Goal: Transaction & Acquisition: Download file/media

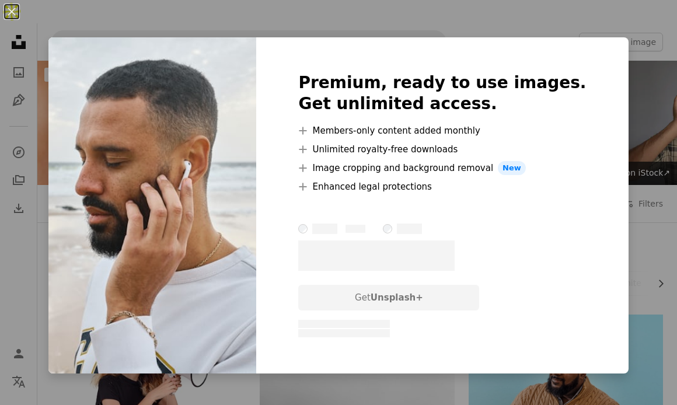
scroll to position [1378, 0]
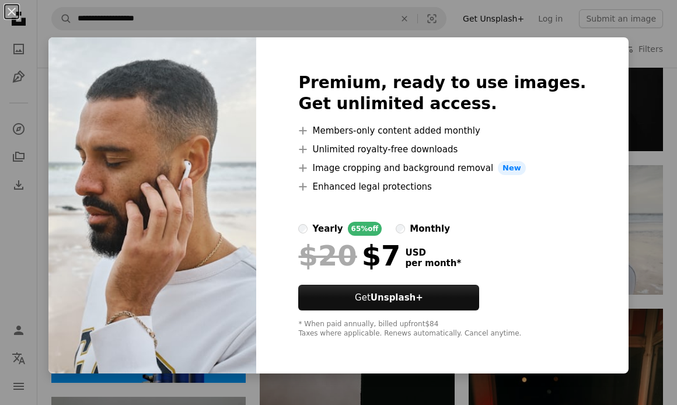
click at [650, 162] on div "An X shape Premium, ready to use images. Get unlimited access. A plus sign Memb…" at bounding box center [338, 202] width 677 height 405
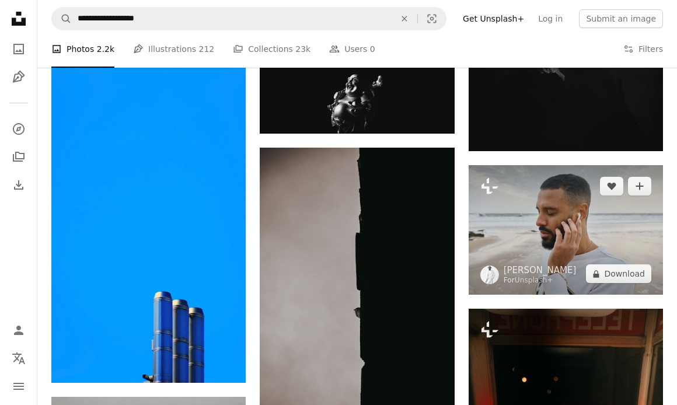
click at [524, 183] on img at bounding box center [566, 230] width 194 height 130
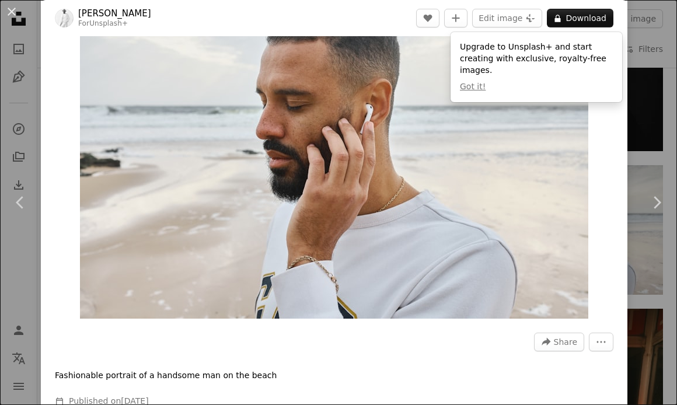
scroll to position [71, 0]
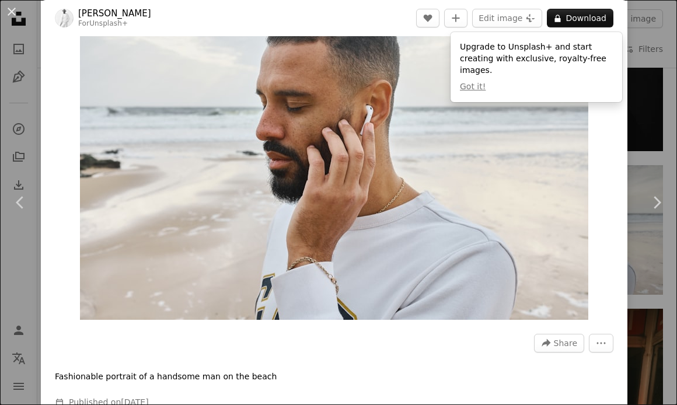
click at [304, 151] on img "Zoom in on this image" at bounding box center [334, 150] width 508 height 339
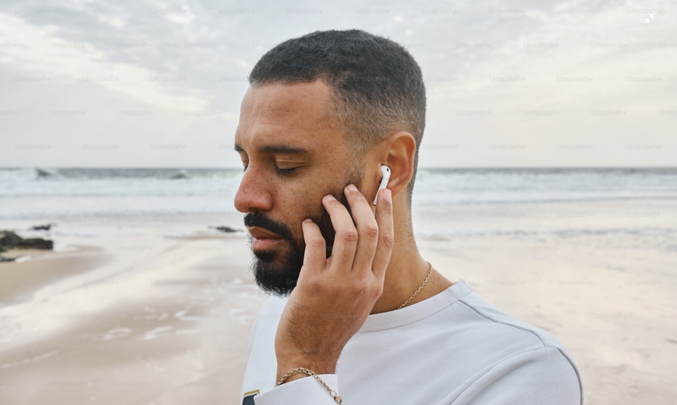
scroll to position [46, 0]
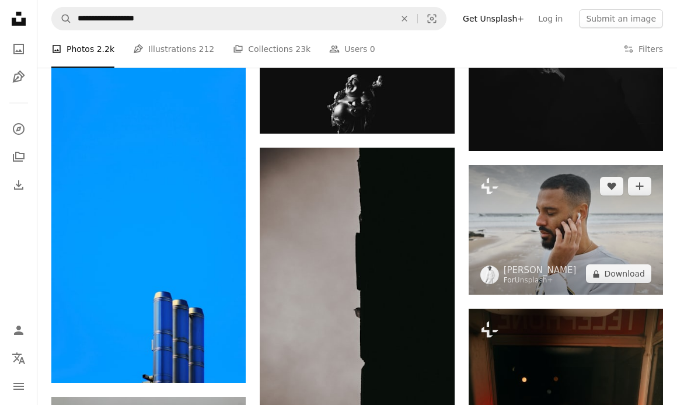
click at [550, 193] on img at bounding box center [566, 230] width 194 height 130
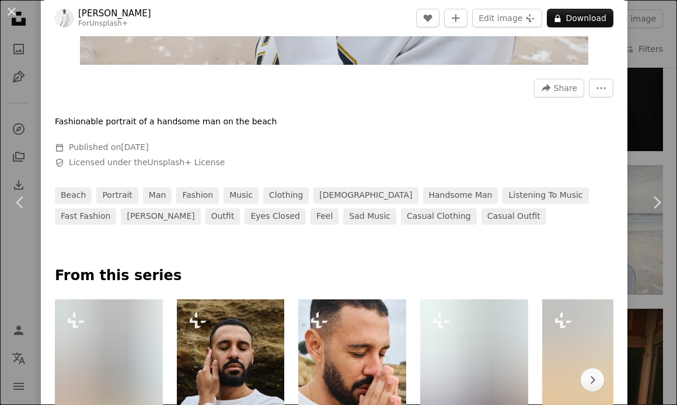
scroll to position [326, 0]
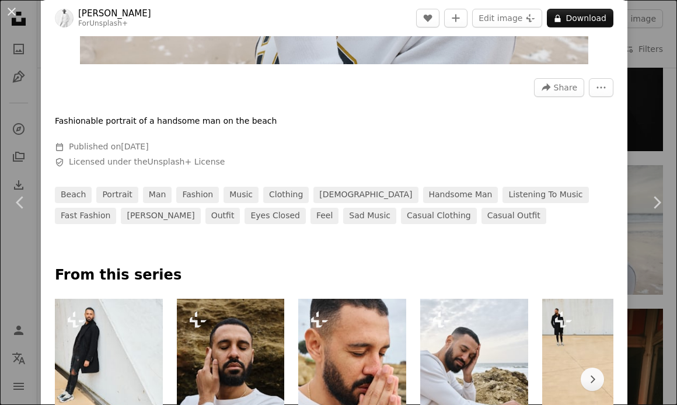
click at [64, 161] on icon "Safety" at bounding box center [59, 162] width 9 height 9
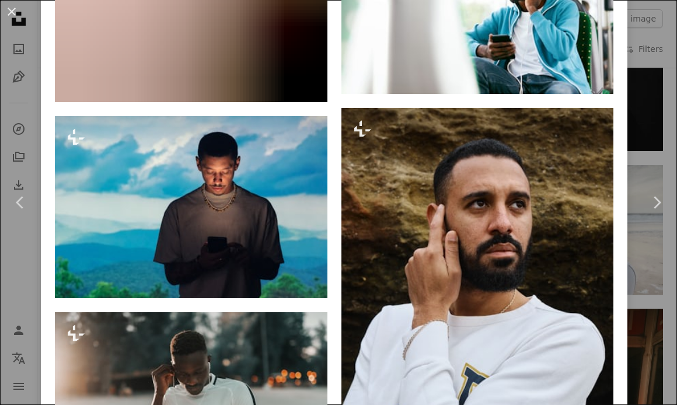
scroll to position [4651, 0]
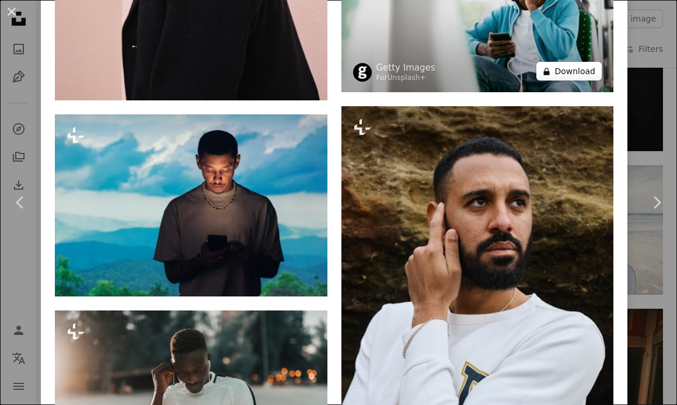
click at [573, 81] on button "A lock Download" at bounding box center [568, 71] width 65 height 19
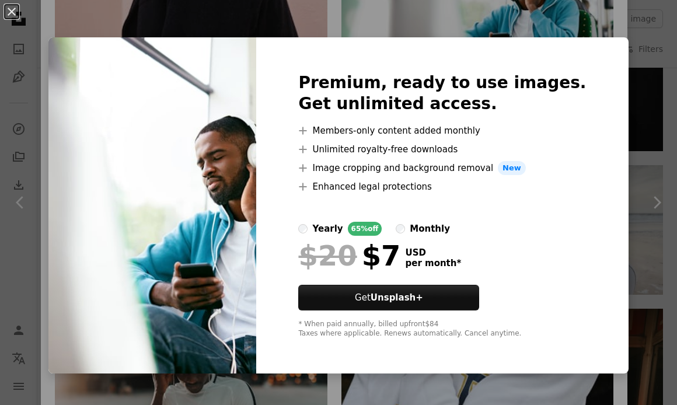
click at [582, 13] on div "An X shape Premium, ready to use images. Get unlimited access. A plus sign Memb…" at bounding box center [338, 202] width 677 height 405
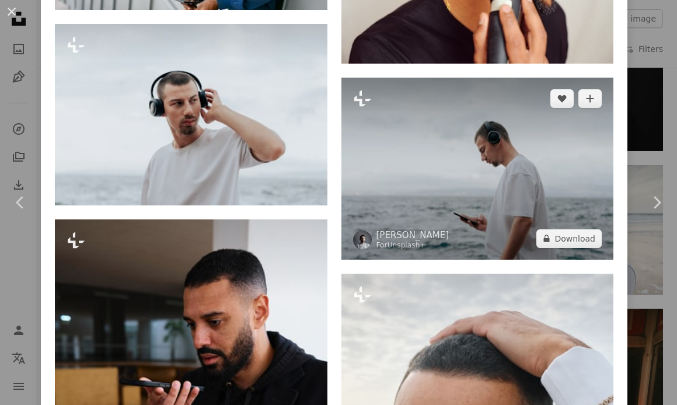
scroll to position [2466, 0]
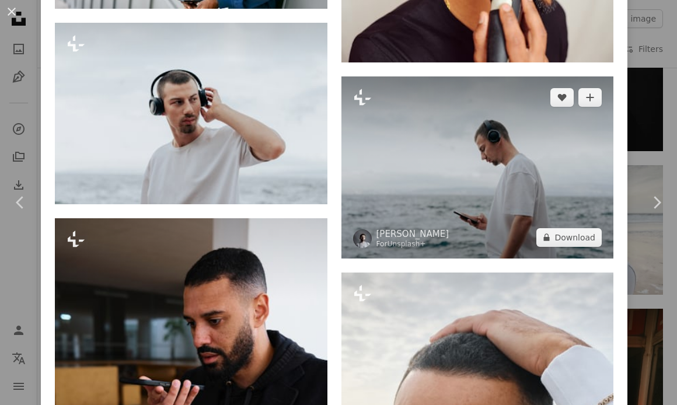
click at [519, 178] on img at bounding box center [477, 167] width 273 height 182
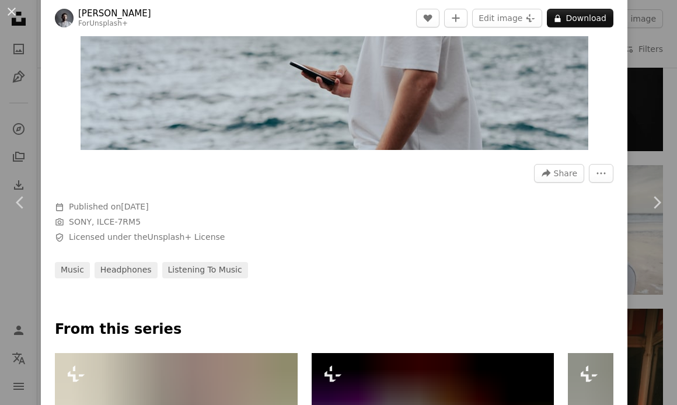
scroll to position [252, 0]
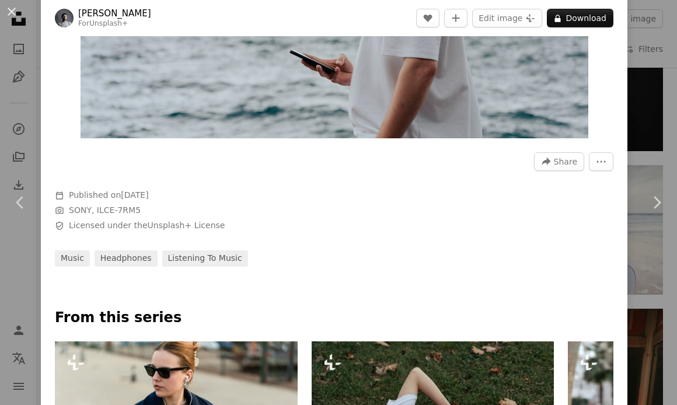
click at [93, 224] on span "Licensed under the Unsplash+ License" at bounding box center [147, 226] width 156 height 12
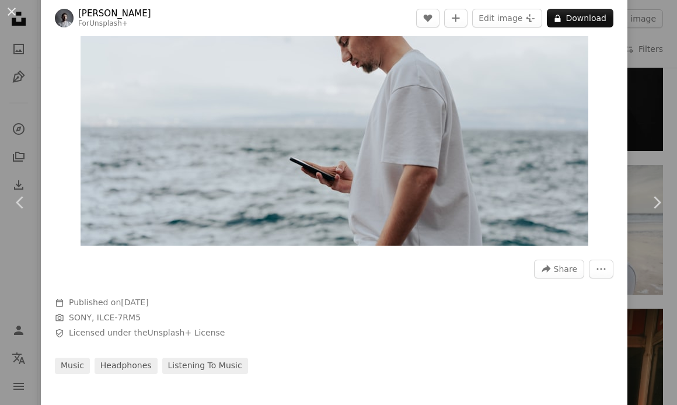
scroll to position [0, 0]
